Goal: Task Accomplishment & Management: Manage account settings

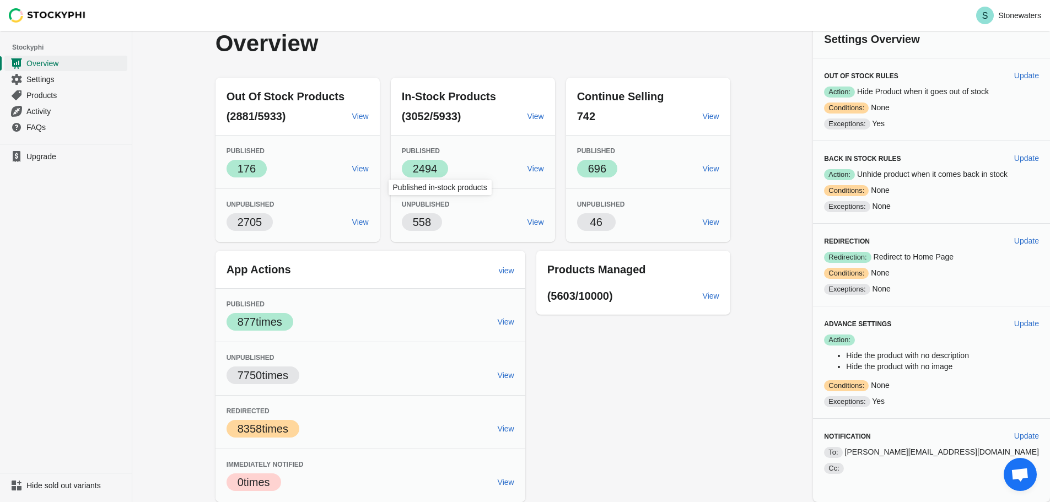
scroll to position [1270, 0]
click at [1020, 74] on span "Update" at bounding box center [1026, 75] width 25 height 9
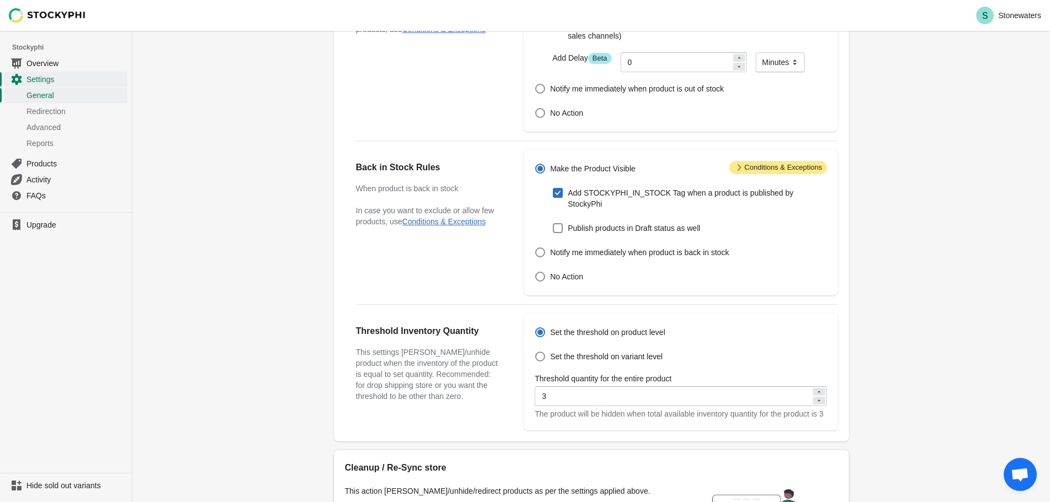
scroll to position [165, 0]
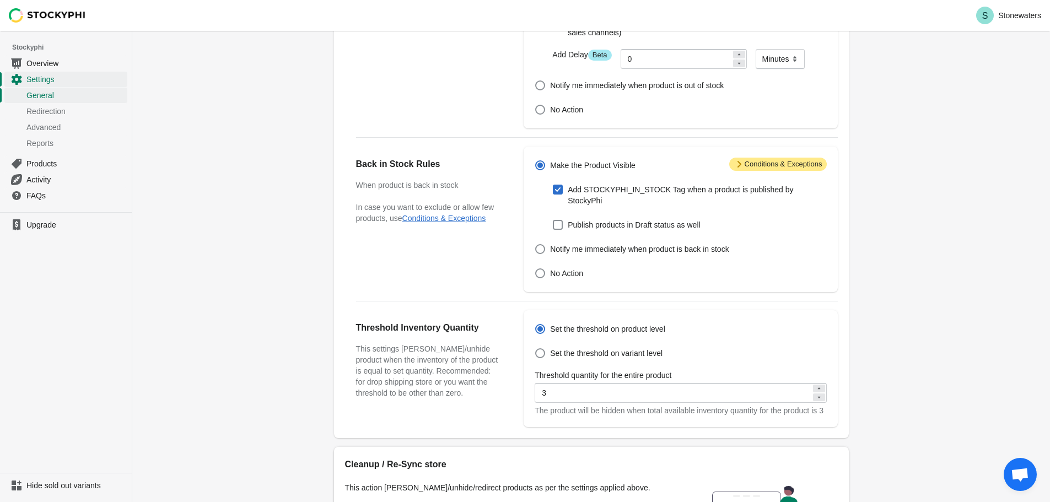
click at [816, 394] on icon at bounding box center [819, 397] width 7 height 7
type input "2"
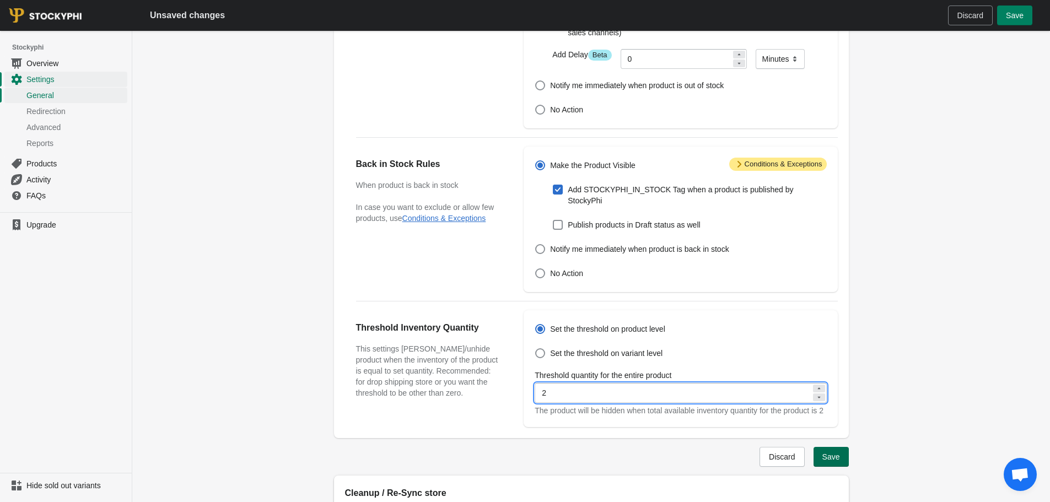
click at [833, 456] on span "Save" at bounding box center [831, 456] width 18 height 9
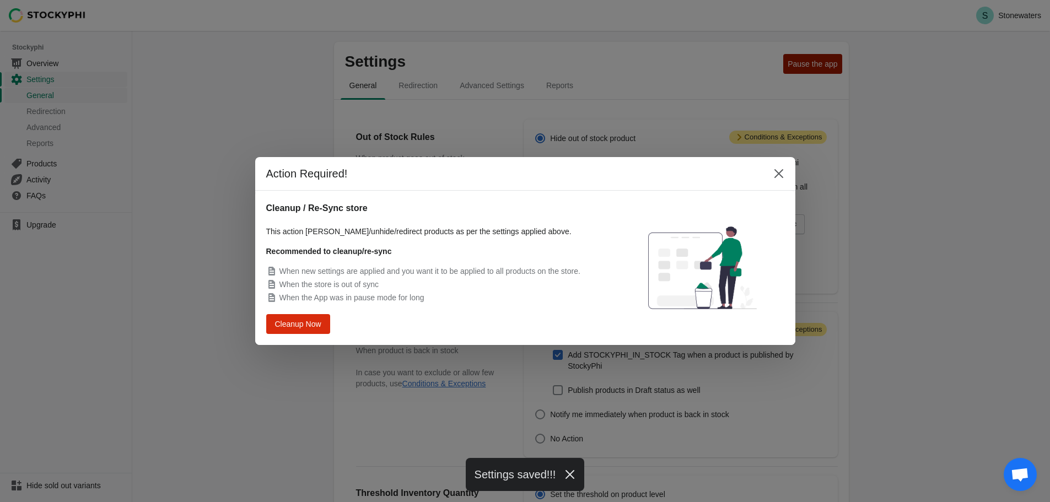
scroll to position [0, 0]
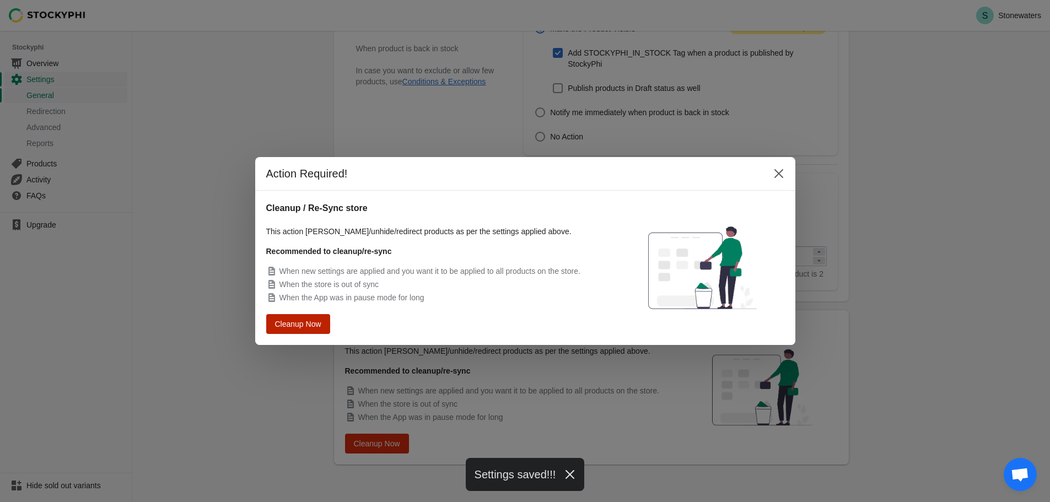
click at [298, 332] on button "Cleanup Now" at bounding box center [298, 324] width 58 height 18
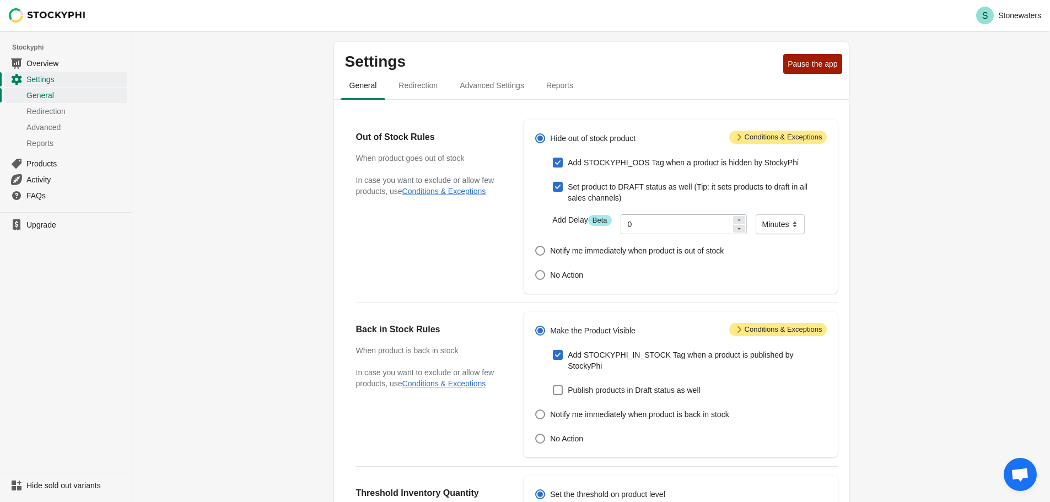
scroll to position [303, 0]
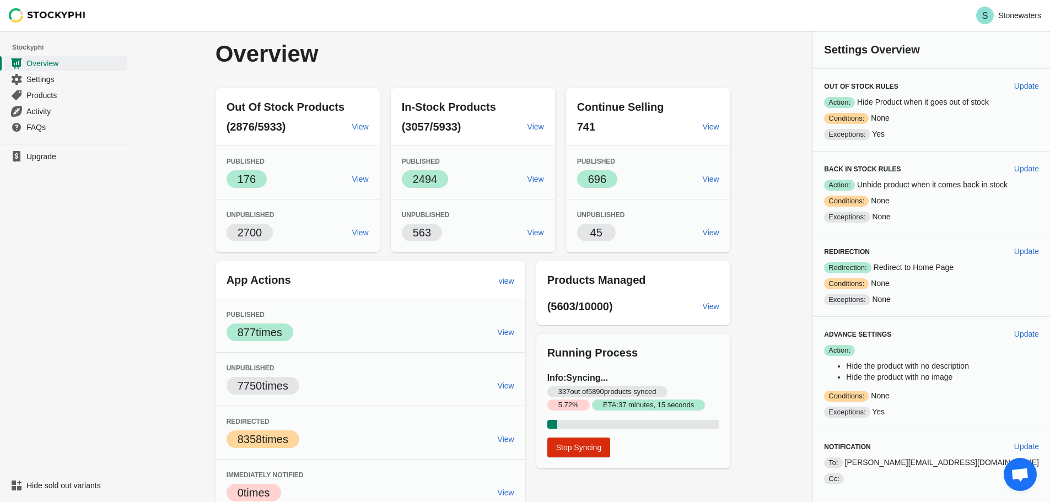
scroll to position [10, 0]
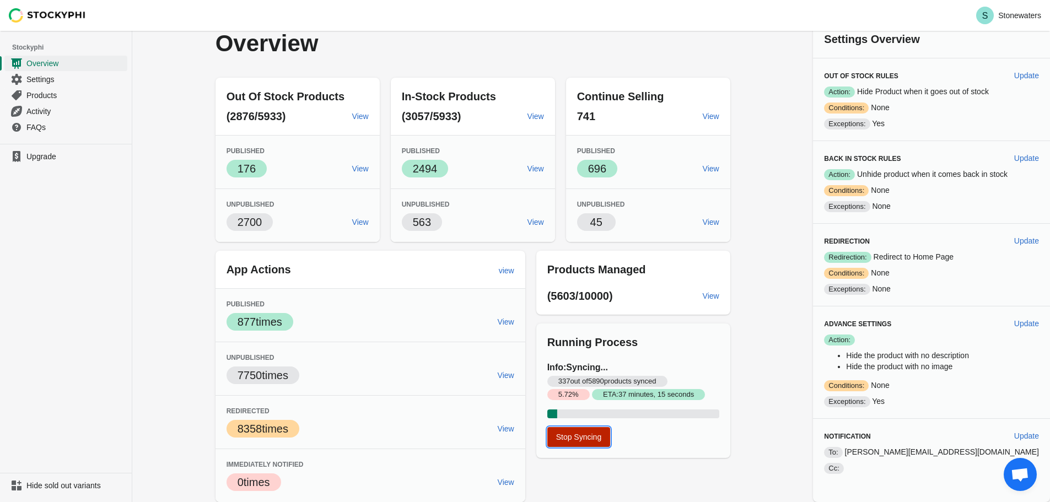
click at [611, 439] on button "Stop Syncing" at bounding box center [578, 437] width 63 height 20
click at [45, 87] on link "Settings" at bounding box center [65, 79] width 123 height 16
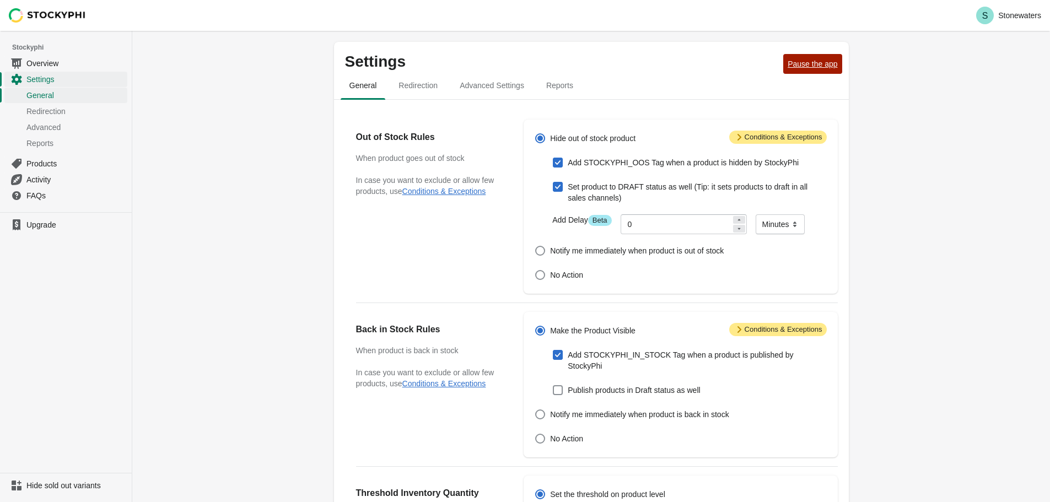
click at [801, 66] on span "Pause the app" at bounding box center [813, 64] width 50 height 9
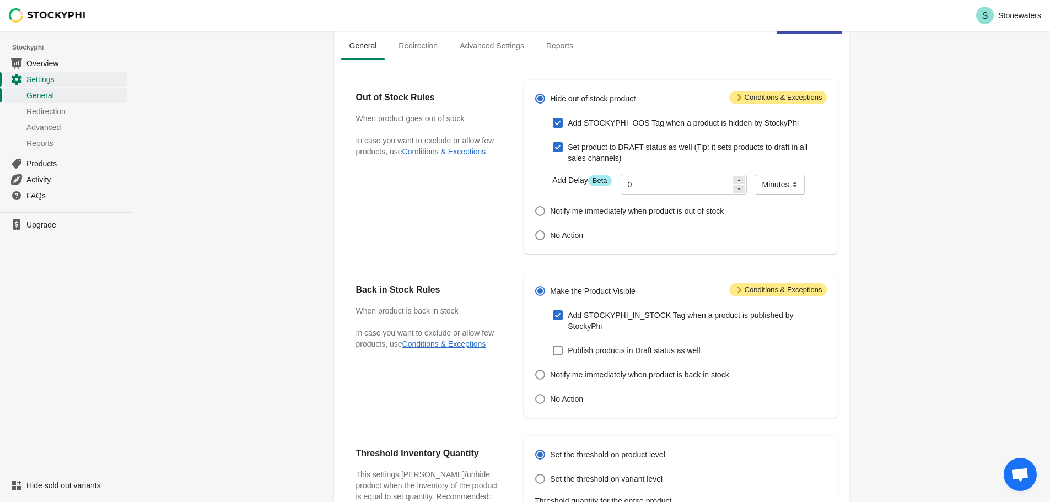
scroll to position [220, 0]
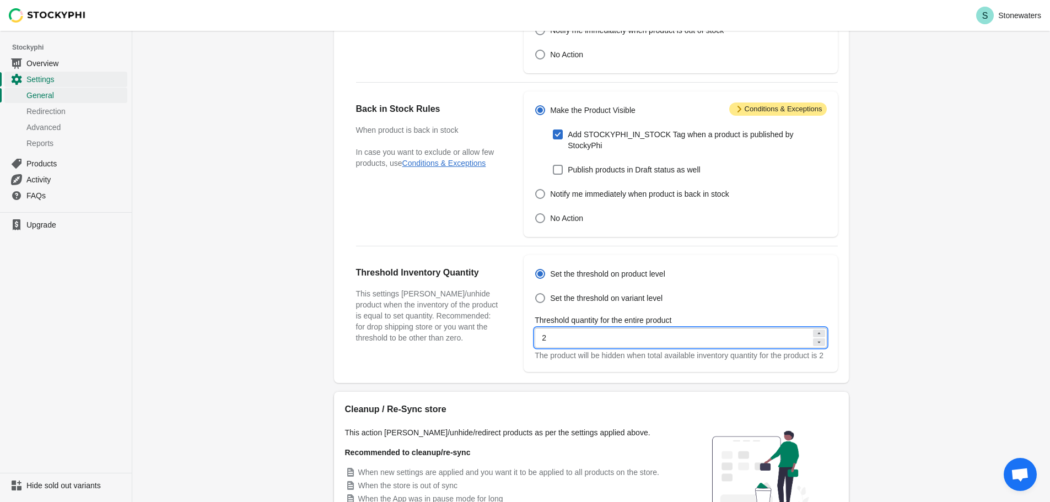
click at [580, 331] on input "2" at bounding box center [673, 338] width 276 height 20
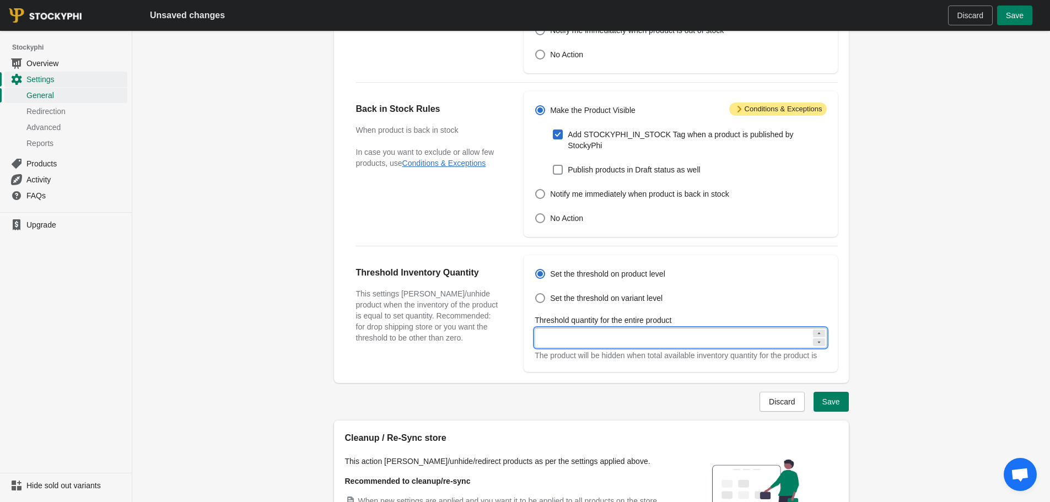
click at [967, 301] on div "Settings Resume the app General Redirection Advanced Settings Reports General R…" at bounding box center [591, 211] width 918 height 802
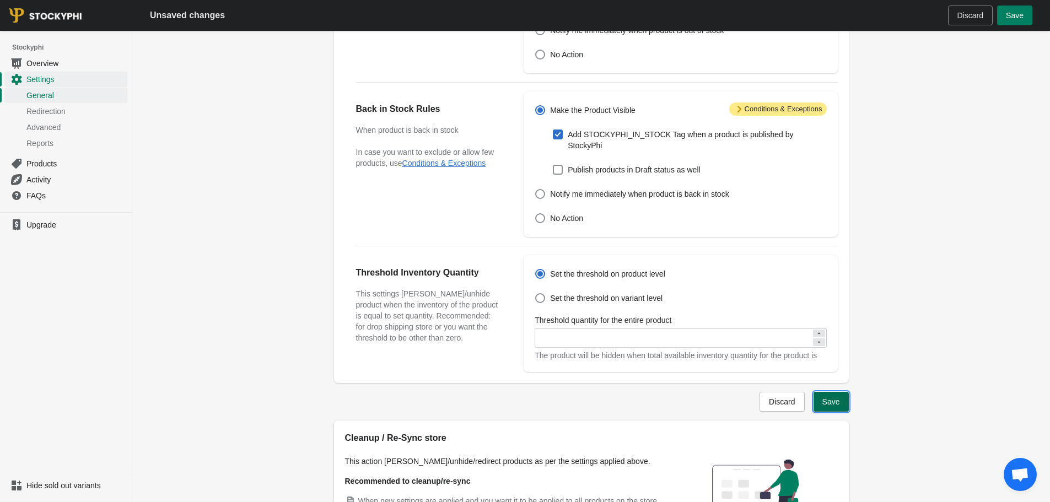
click at [831, 398] on button "Save" at bounding box center [830, 402] width 35 height 20
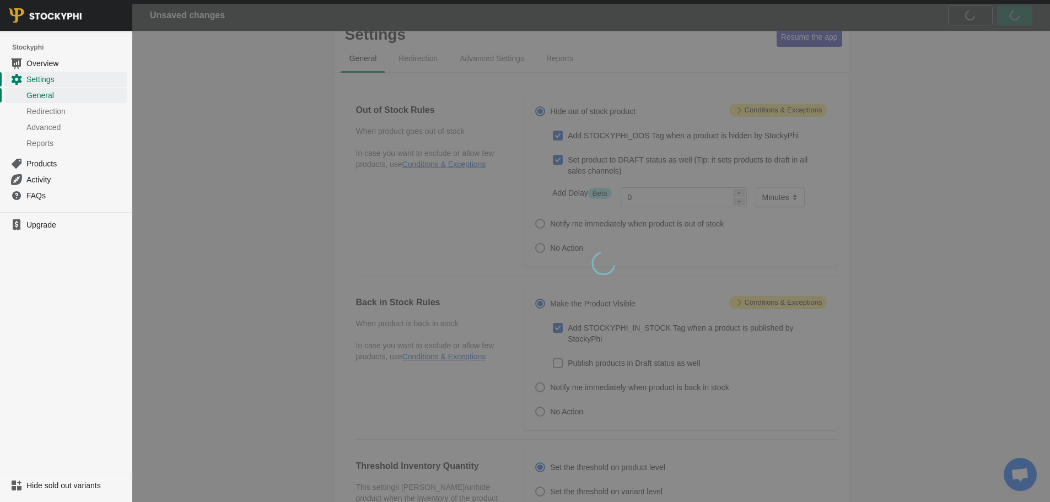
scroll to position [0, 0]
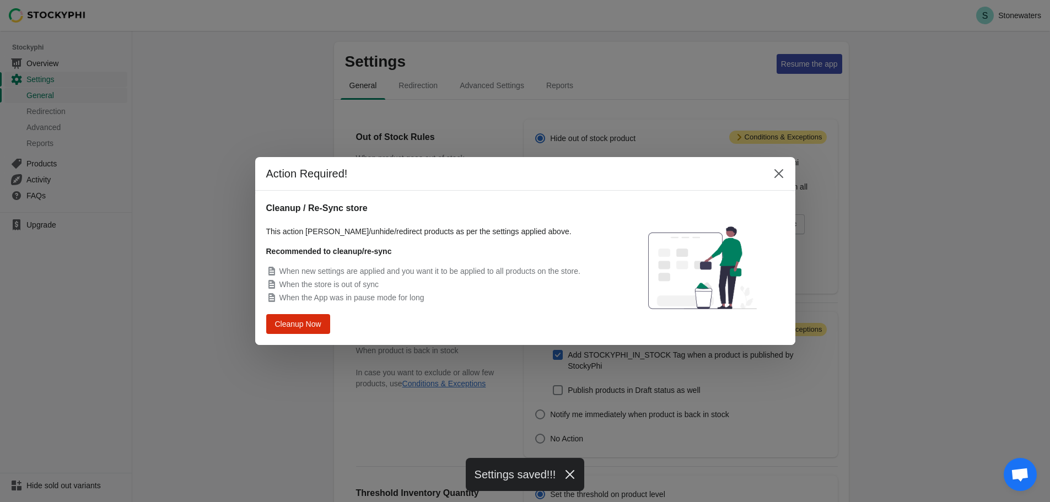
click at [228, 289] on div "Action Required! Cleanup / Re-Sync store This action will hide/unhide/redirect …" at bounding box center [525, 251] width 1050 height 188
click at [774, 178] on icon "Close" at bounding box center [778, 173] width 11 height 11
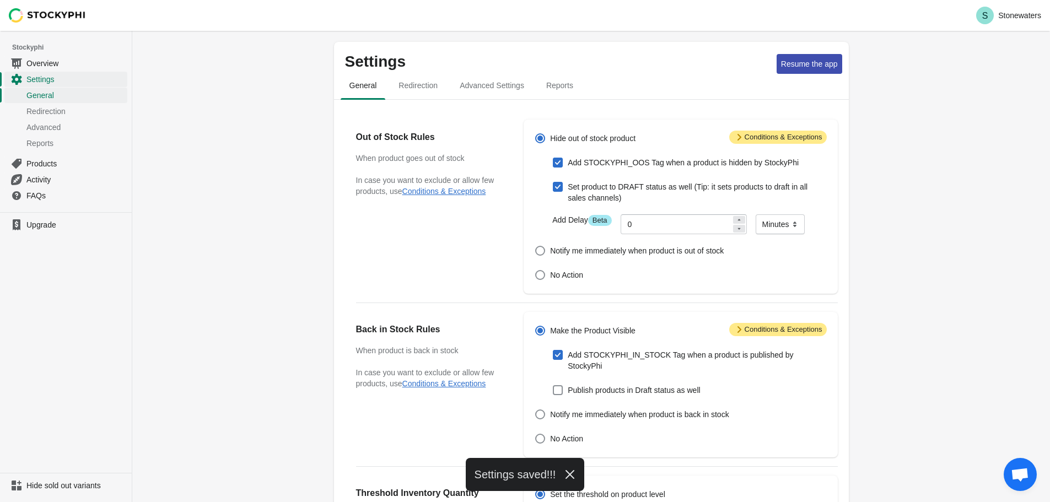
click at [219, 174] on div "Settings Resume the app General Redirection Advanced Settings Reports General R…" at bounding box center [591, 417] width 918 height 773
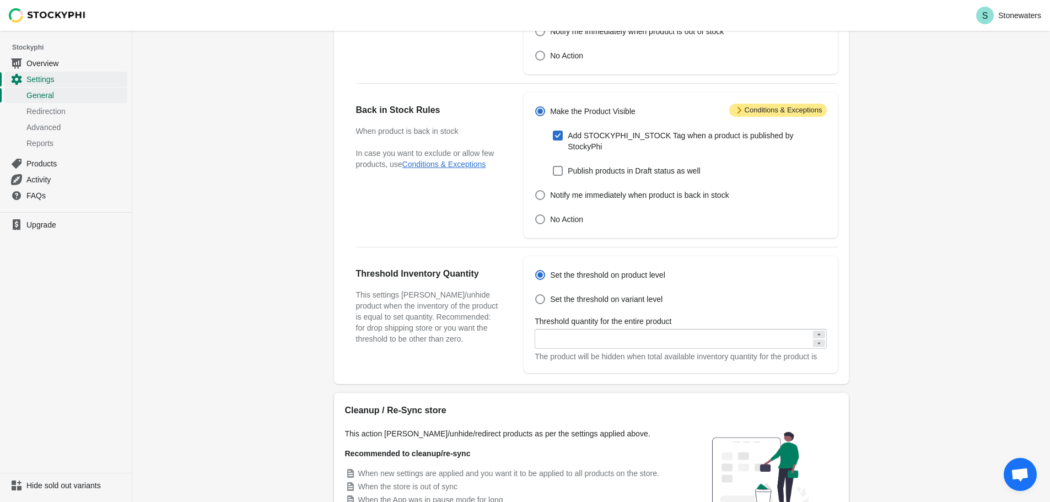
scroll to position [220, 0]
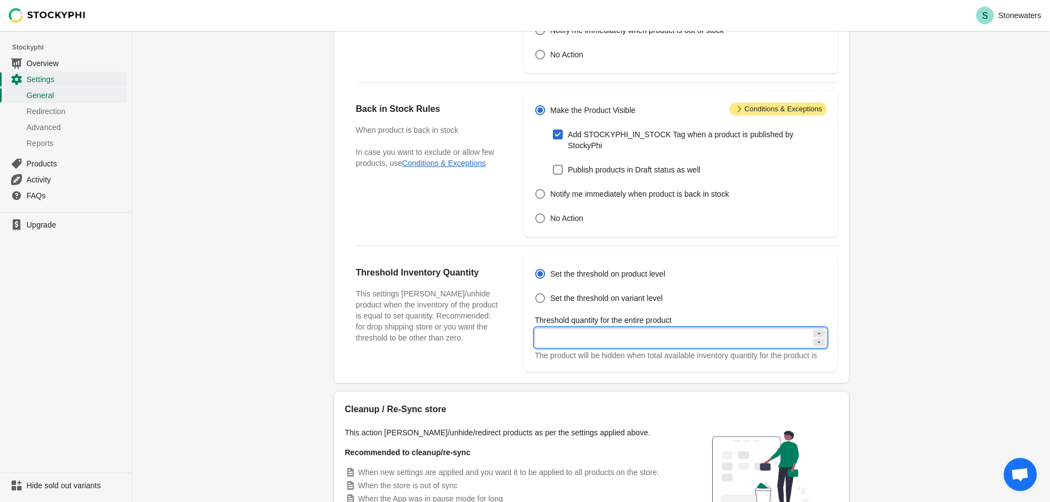
click at [563, 328] on input "Threshold quantity for the entire product" at bounding box center [673, 338] width 276 height 20
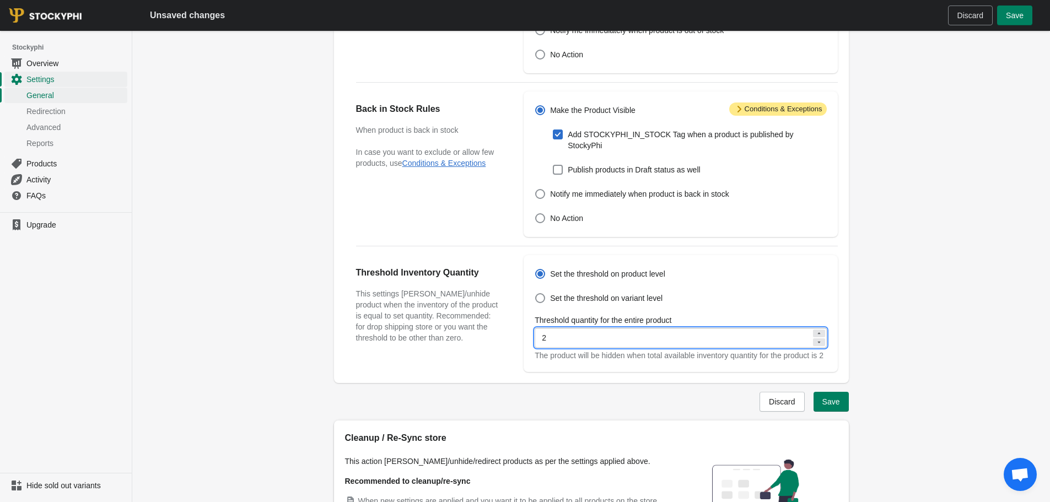
type input "2"
click at [881, 337] on div "Settings Resume the app General Redirection Advanced Settings Reports General R…" at bounding box center [591, 211] width 918 height 802
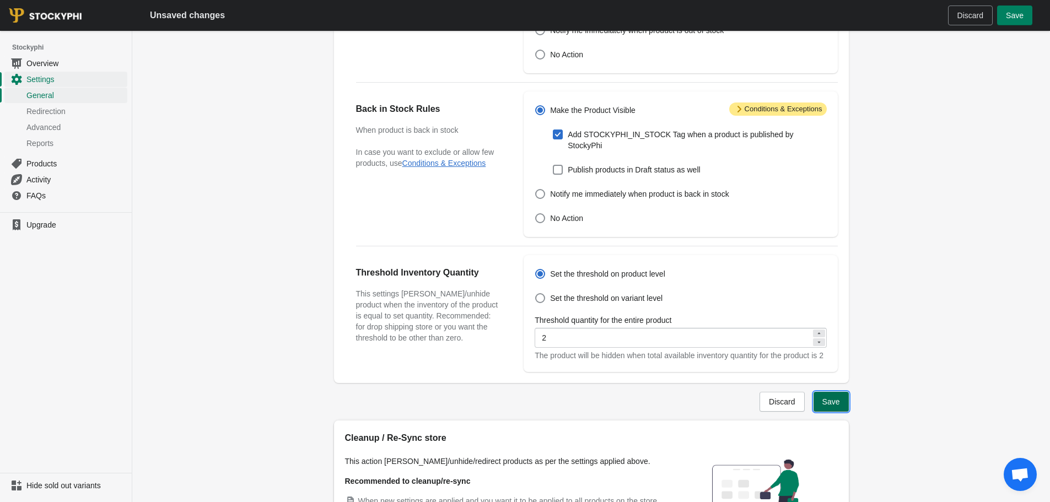
click at [832, 395] on button "Save" at bounding box center [830, 402] width 35 height 20
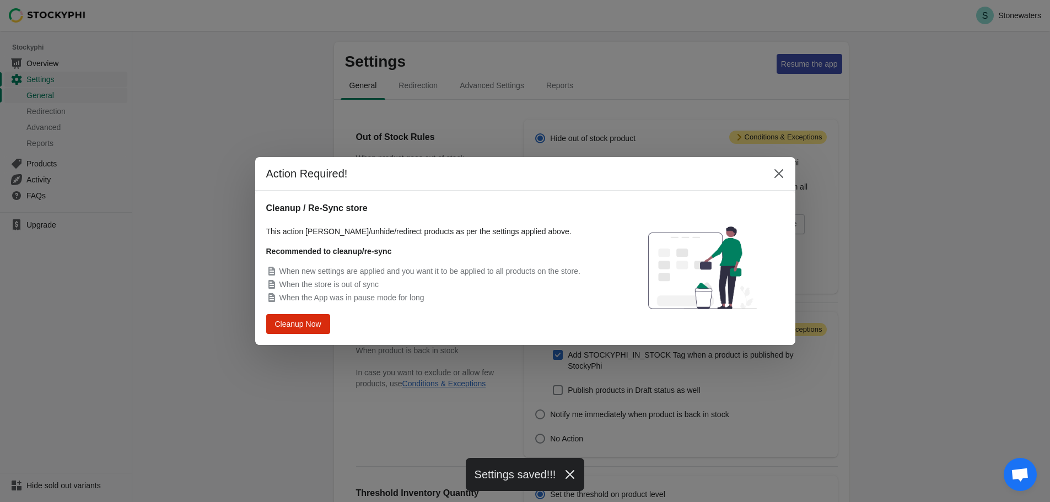
scroll to position [0, 0]
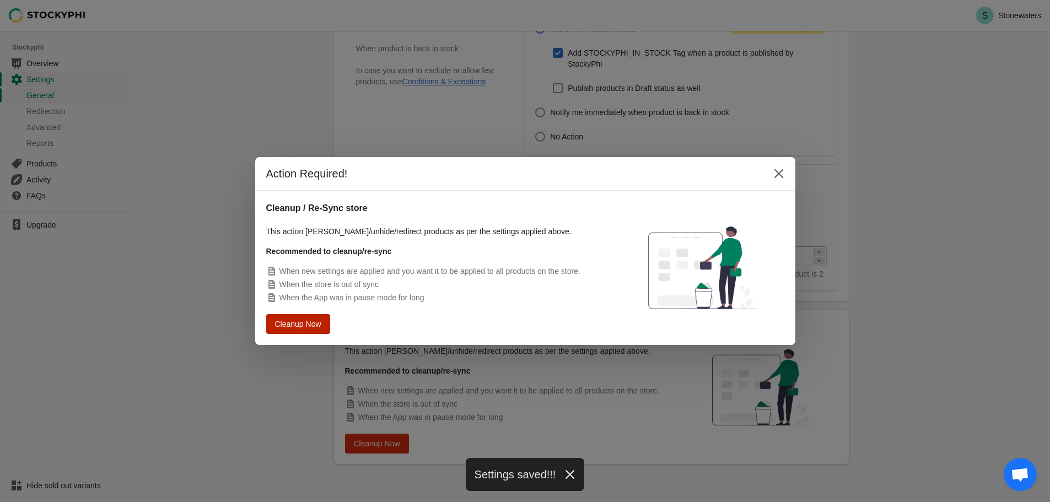
click at [284, 321] on span "Cleanup Now" at bounding box center [298, 324] width 42 height 8
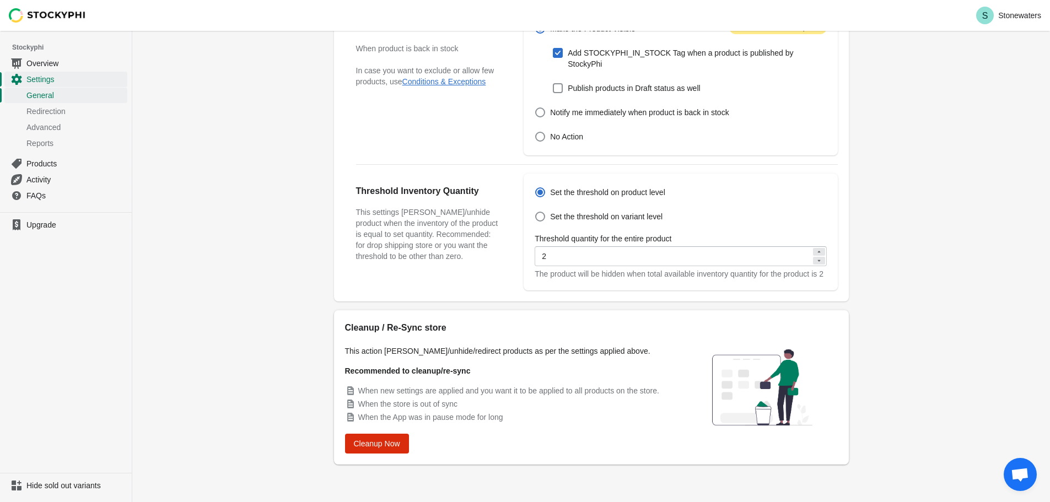
scroll to position [197, 0]
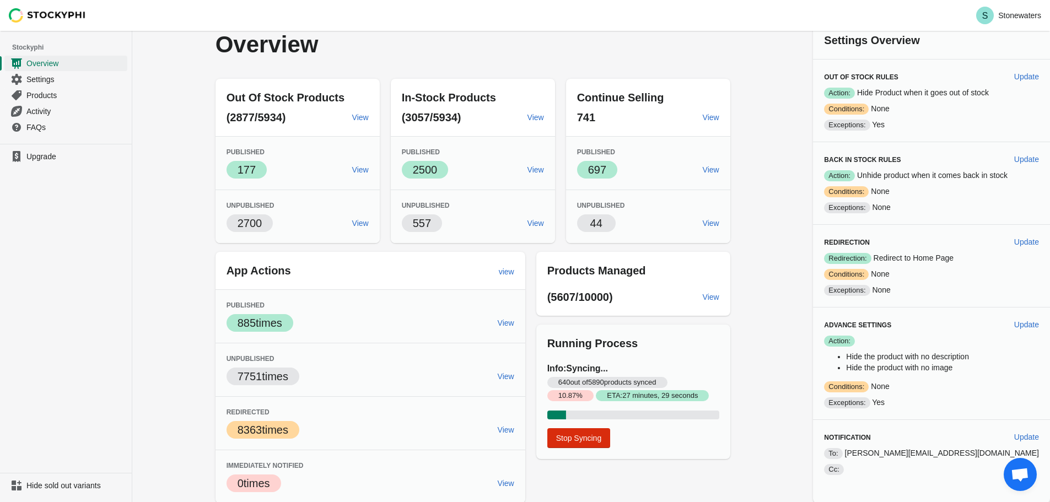
scroll to position [10, 0]
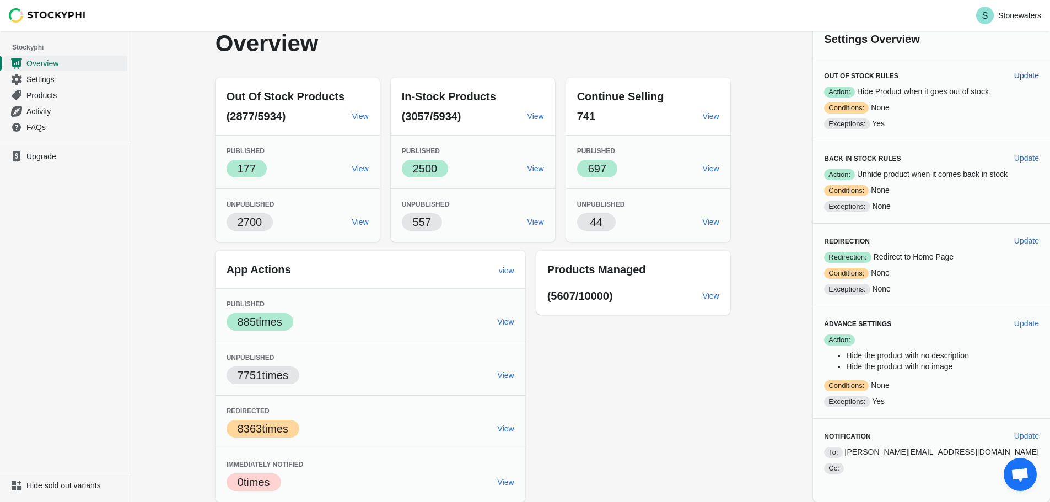
click at [1022, 71] on span "Update" at bounding box center [1026, 75] width 25 height 9
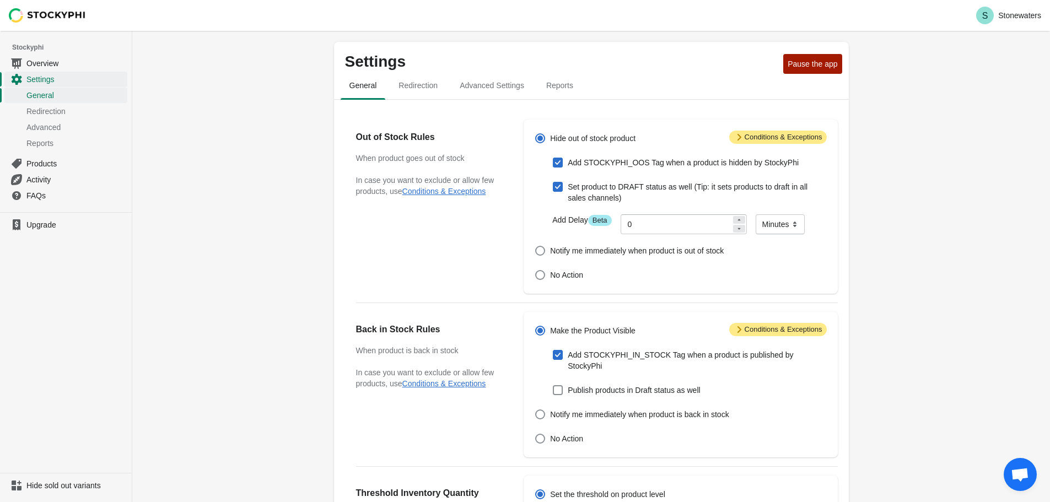
click at [764, 137] on span "Attention Conditions & Exceptions" at bounding box center [778, 137] width 98 height 13
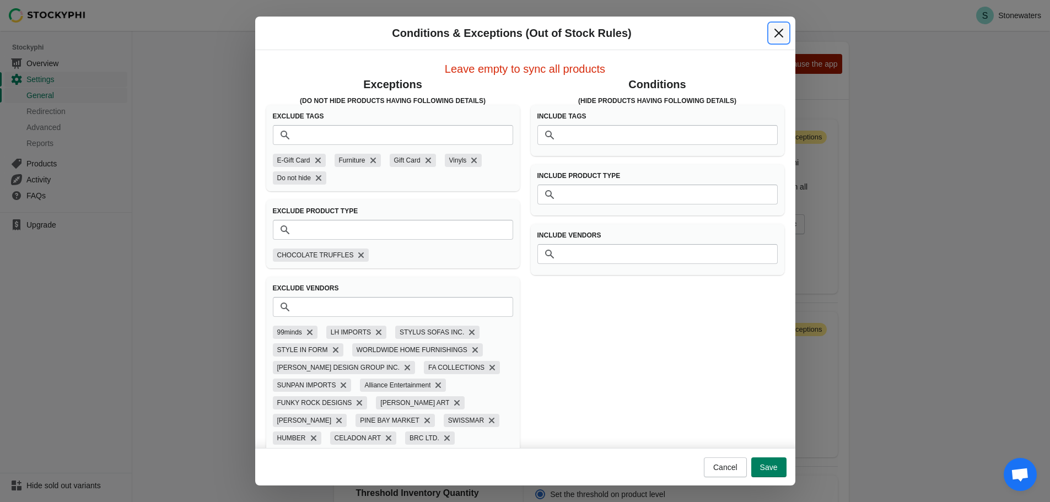
click at [778, 33] on icon "Close" at bounding box center [778, 33] width 9 height 9
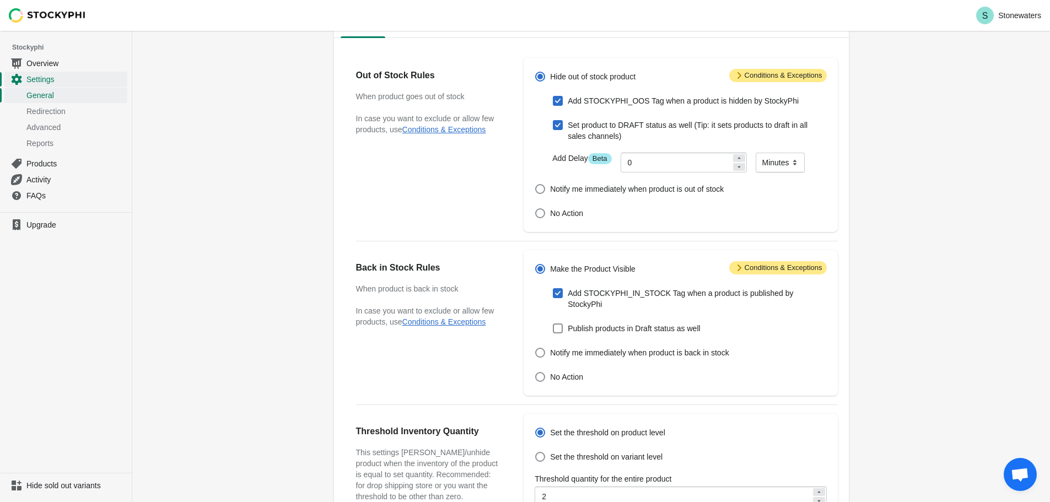
scroll to position [303, 0]
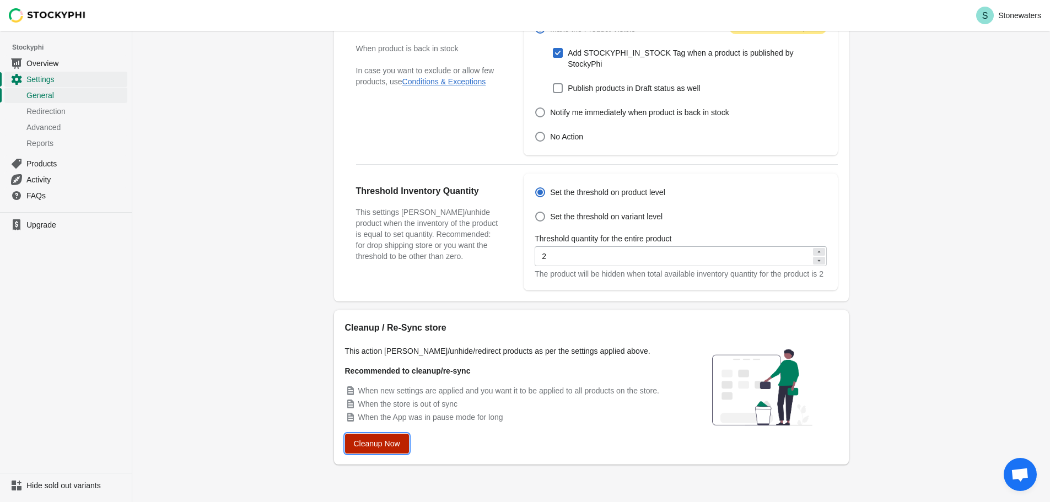
click at [381, 445] on span "Cleanup Now" at bounding box center [377, 443] width 46 height 9
